Goal: Find specific page/section: Find specific page/section

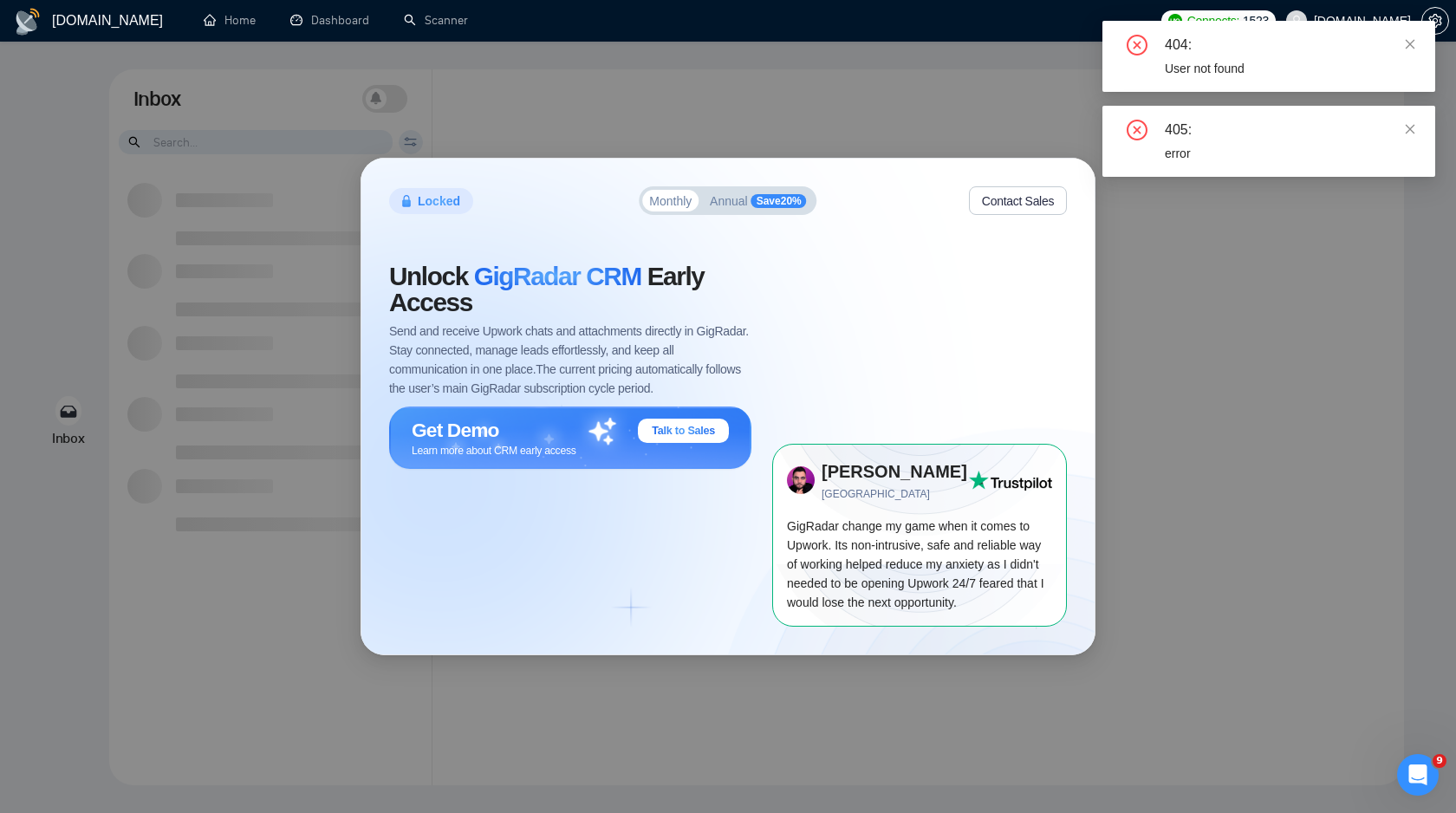
click at [631, 58] on div "Locked Monthly Annual Save 20 % Contact Sales Unlock GigRadar CRM Early Access …" at bounding box center [728, 406] width 1456 height 813
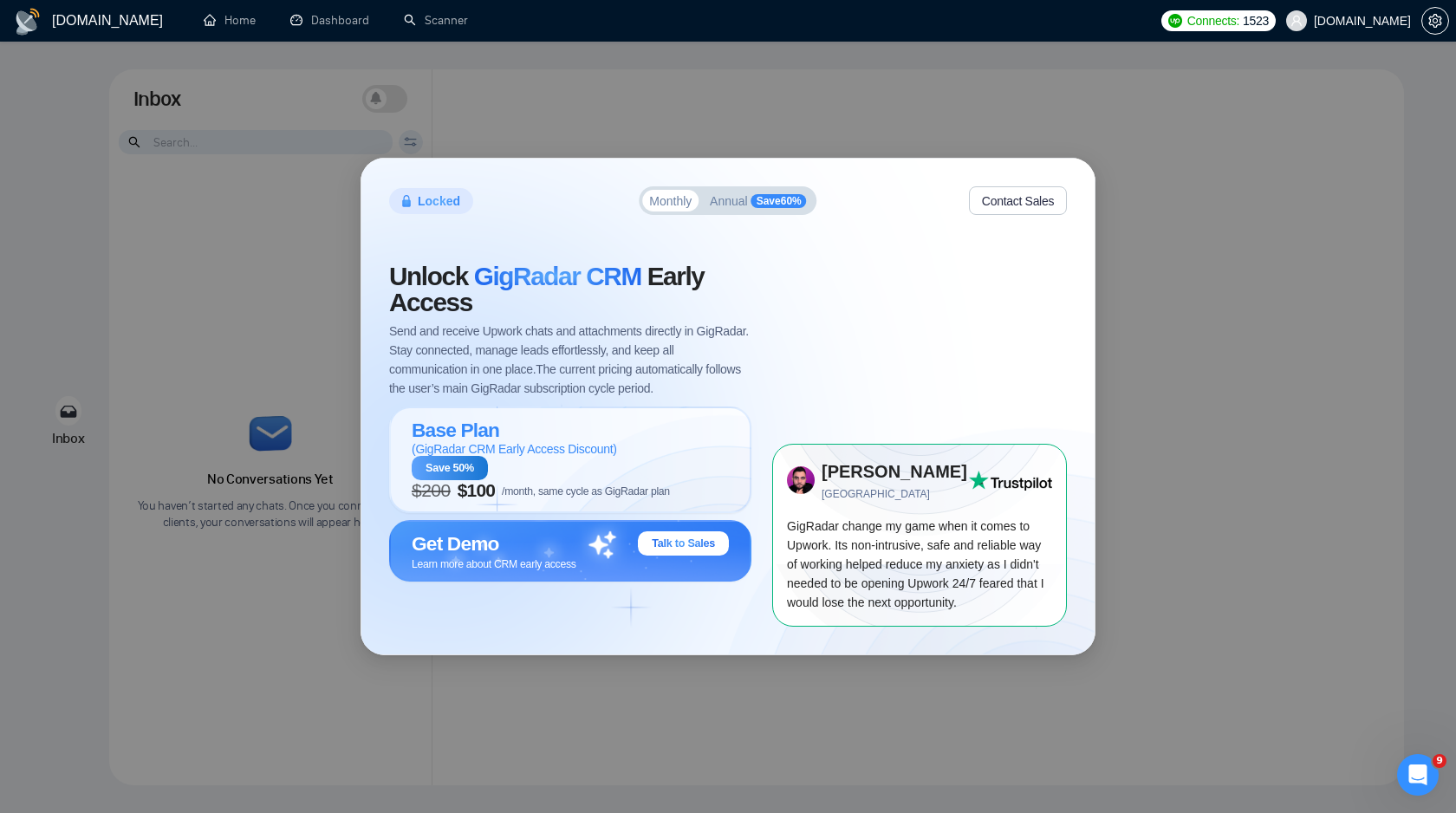
click at [1111, 258] on div "Locked Monthly Annual Save 60 % Contact Sales Unlock GigRadar CRM Early Access …" at bounding box center [728, 406] width 1456 height 813
click at [210, 27] on link "Home" at bounding box center [229, 19] width 52 height 15
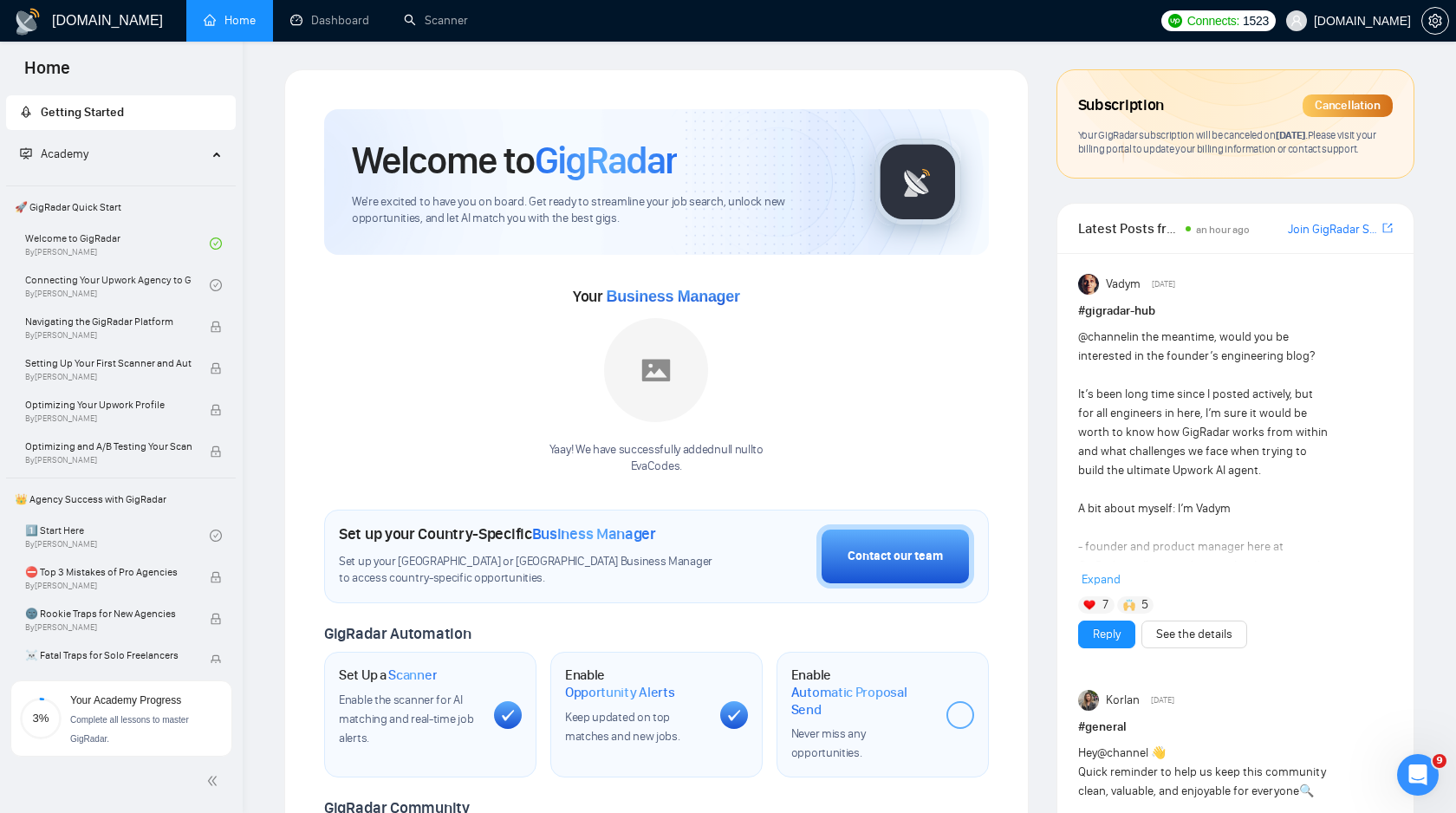
click at [800, 426] on div "Your Business Manager Yaay! We have successfully added null null to EvaCodes ." at bounding box center [657, 378] width 665 height 192
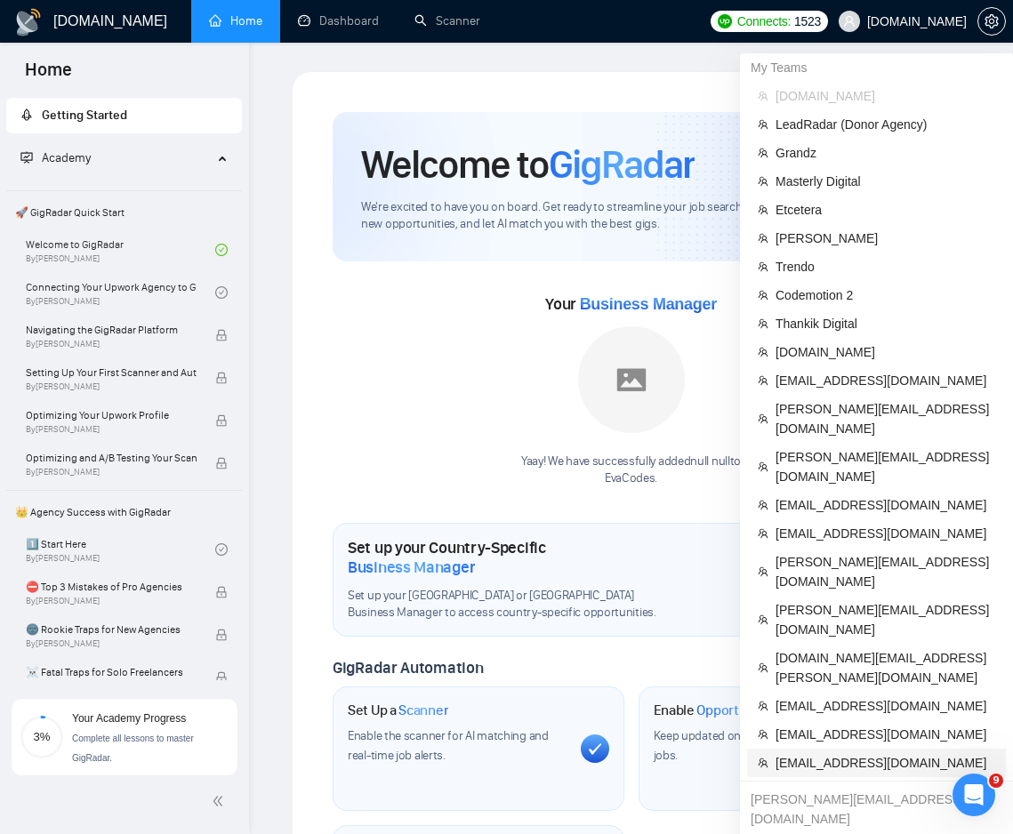
click at [829, 753] on span "morissaschwartz@gmail.com" at bounding box center [885, 763] width 220 height 20
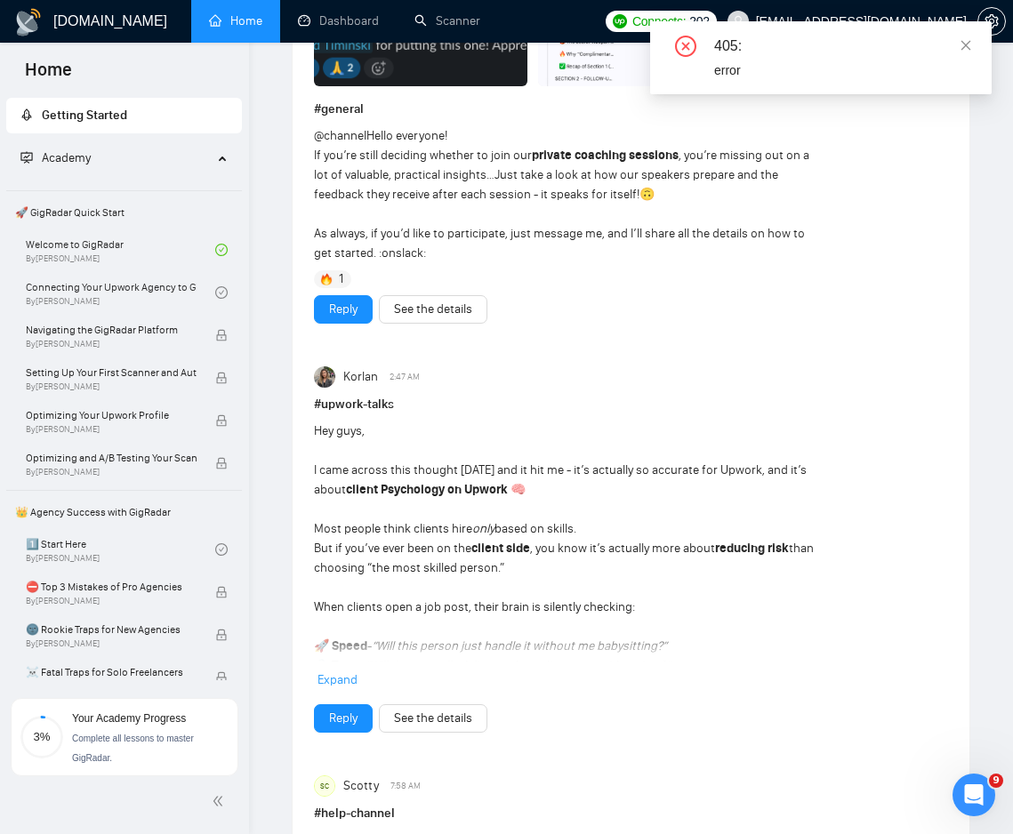
scroll to position [2602, 0]
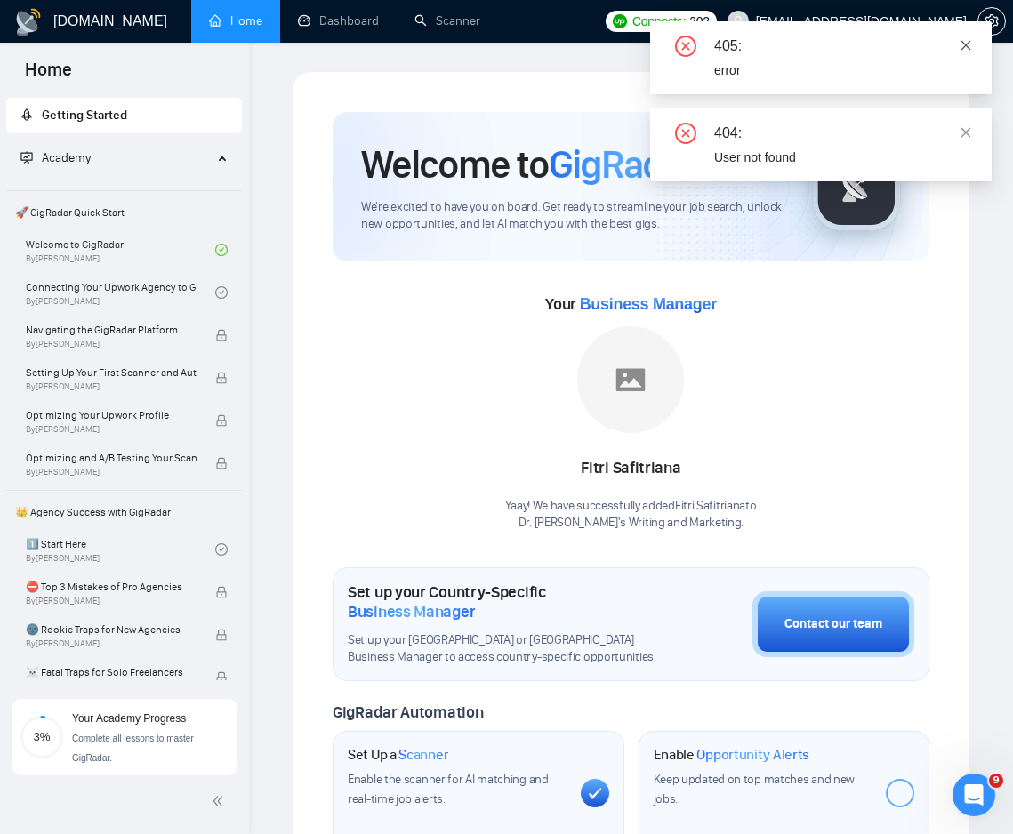
click at [965, 44] on icon "close" at bounding box center [966, 45] width 10 height 10
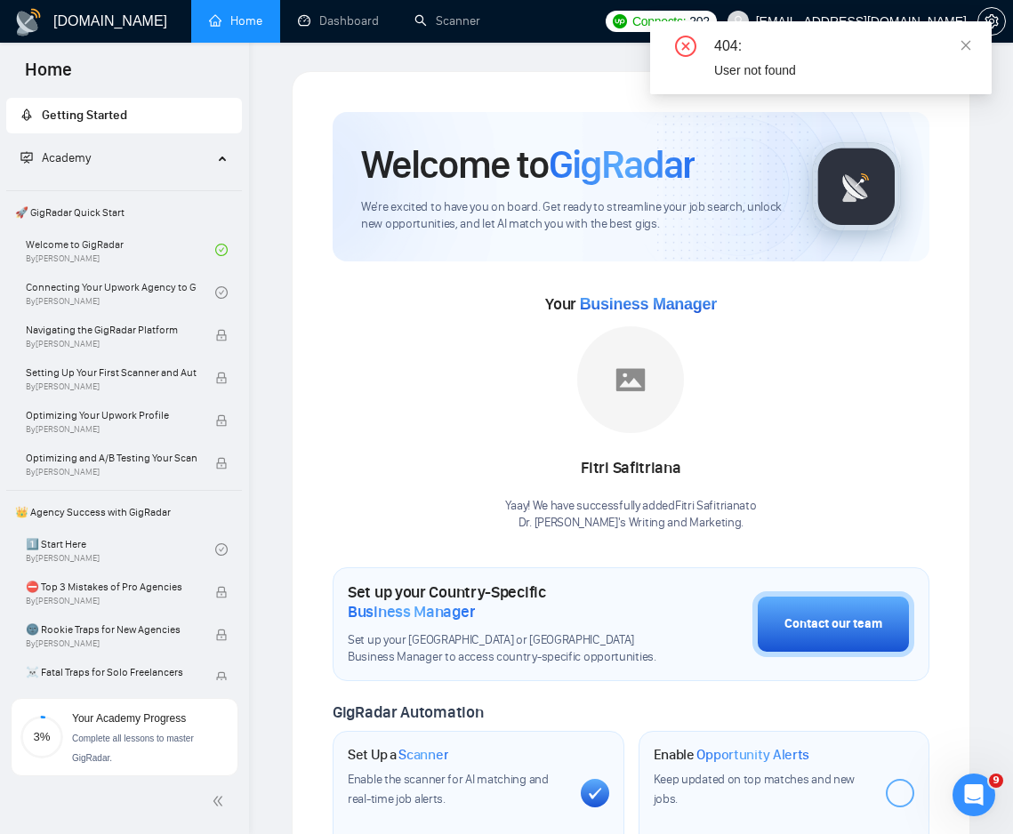
click at [965, 44] on icon "close" at bounding box center [966, 45] width 10 height 10
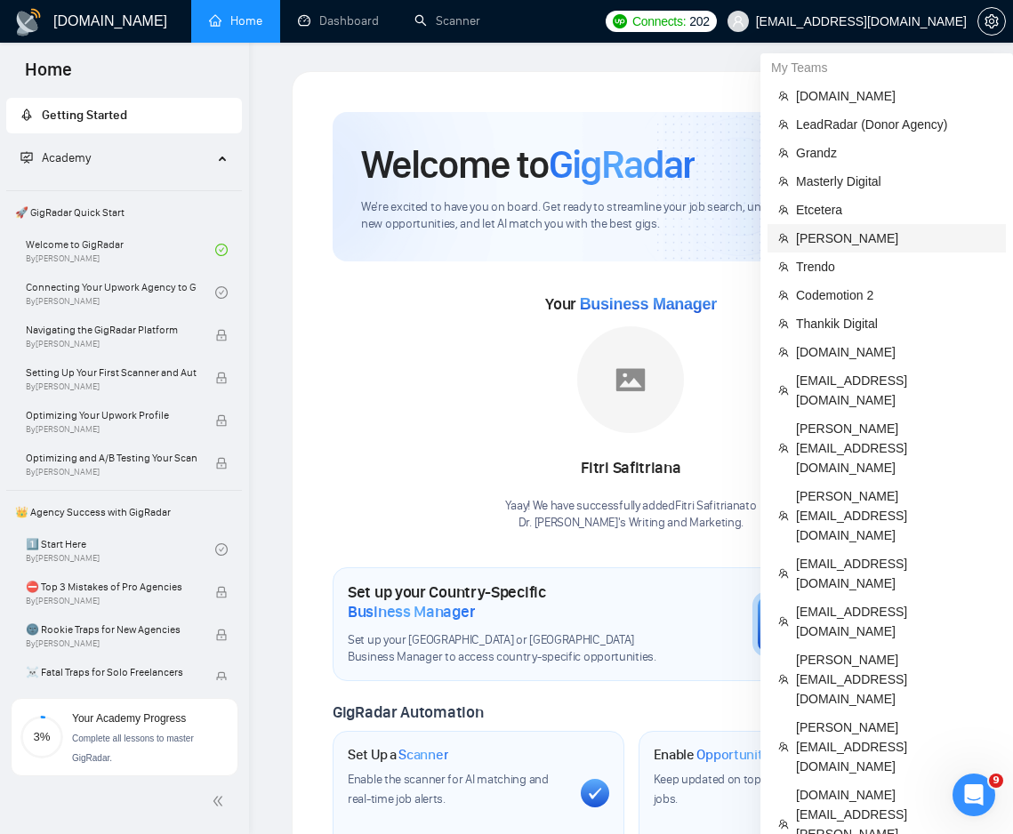
click at [855, 246] on span "[PERSON_NAME]" at bounding box center [895, 239] width 199 height 20
